Goal: Information Seeking & Learning: Learn about a topic

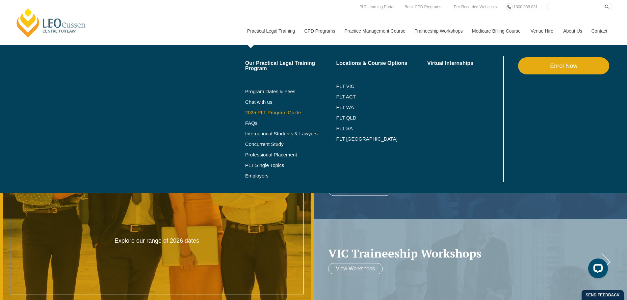
click at [262, 112] on link "2025 PLT Program Guide" at bounding box center [282, 112] width 75 height 5
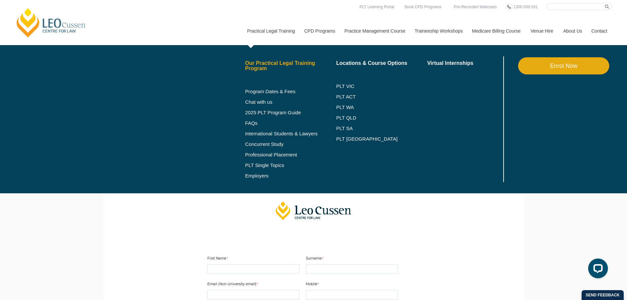
click at [258, 65] on link "Our Practical Legal Training Program" at bounding box center [290, 66] width 91 height 11
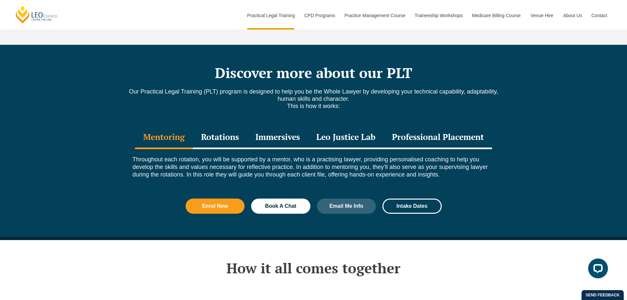
scroll to position [878, 0]
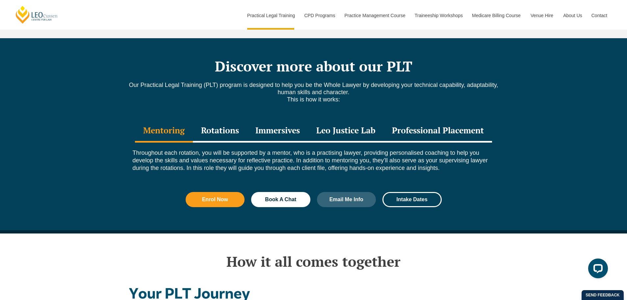
click at [223, 120] on div "Rotations" at bounding box center [220, 131] width 54 height 23
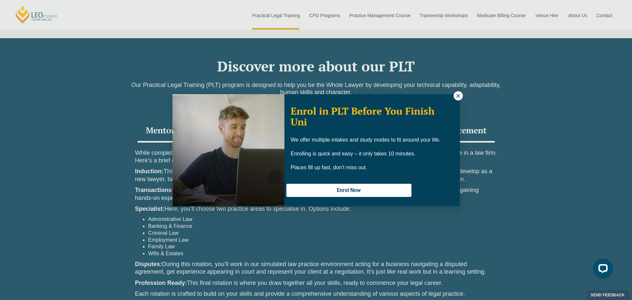
click at [456, 95] on icon at bounding box center [458, 96] width 6 height 6
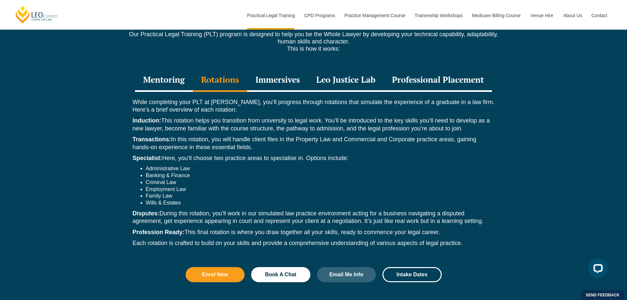
scroll to position [933, 0]
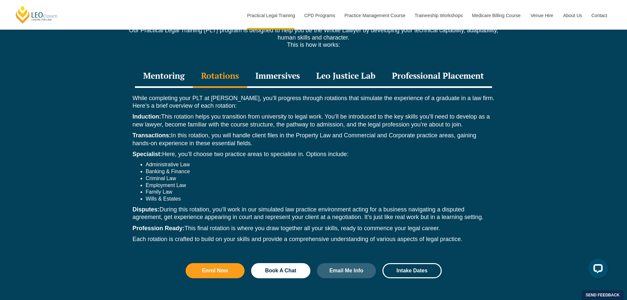
click at [279, 65] on div "Immersives" at bounding box center [277, 76] width 61 height 23
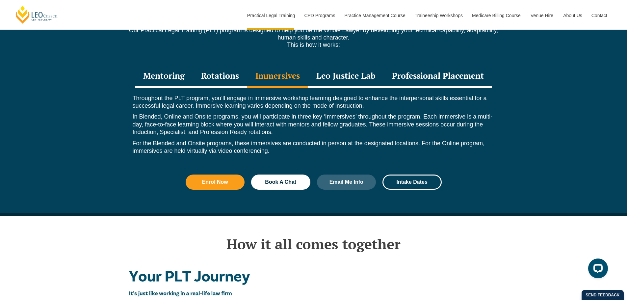
click at [351, 65] on div "Leo Justice Lab" at bounding box center [346, 76] width 76 height 23
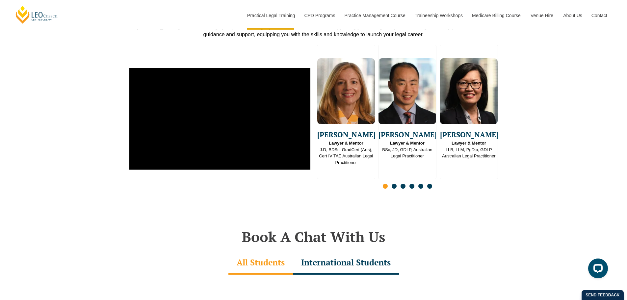
scroll to position [1654, 0]
